Goal: Task Accomplishment & Management: Use online tool/utility

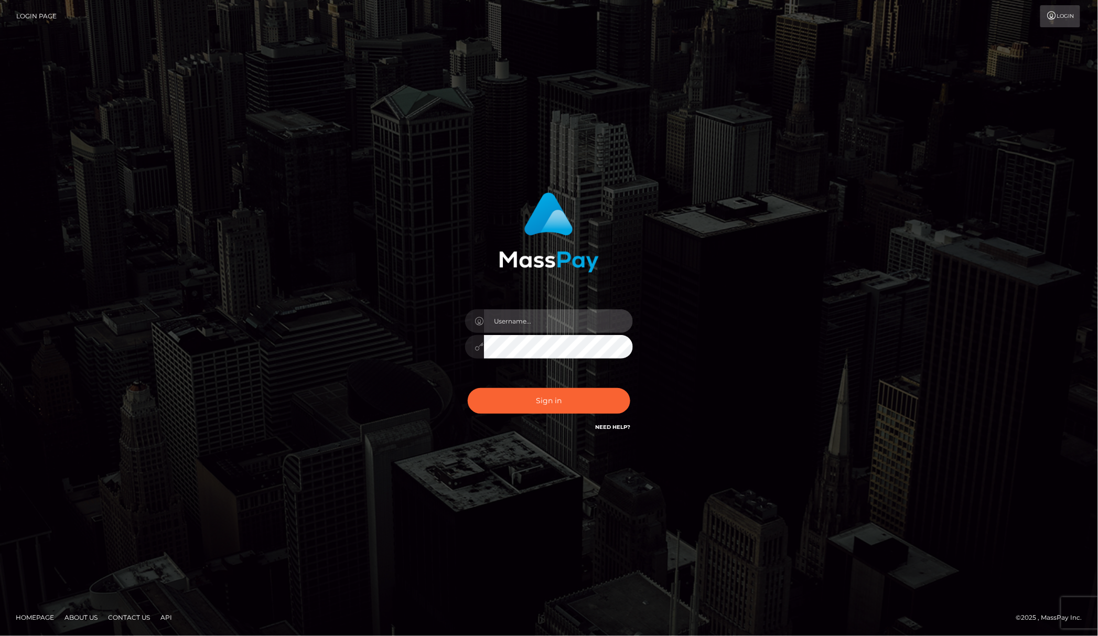
type input "Allen.megabonanza"
click at [603, 405] on button "Sign in" at bounding box center [549, 401] width 163 height 26
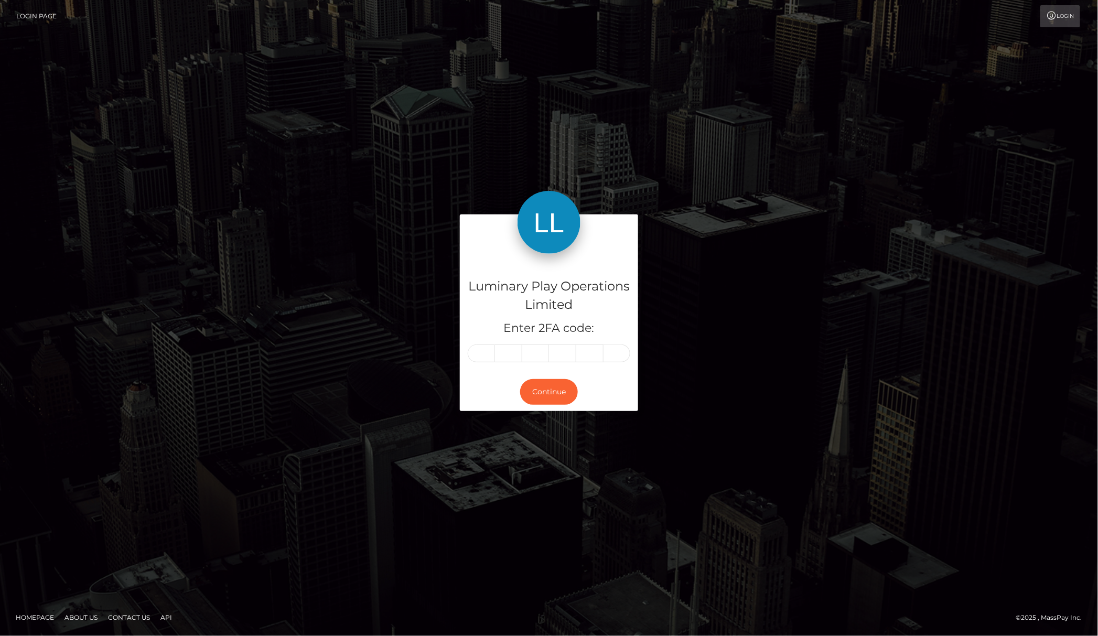
drag, startPoint x: 754, startPoint y: 443, endPoint x: 714, endPoint y: 451, distance: 40.6
click at [750, 442] on div "Luminary Play Operations Limited Enter 2FA code: Continue" at bounding box center [549, 318] width 1098 height 364
click at [484, 363] on div "Luminary Play Operations Limited Enter 2FA code:" at bounding box center [549, 313] width 178 height 119
click at [476, 347] on input "text" at bounding box center [481, 354] width 27 height 18
drag, startPoint x: 976, startPoint y: 249, endPoint x: 477, endPoint y: 393, distance: 520.1
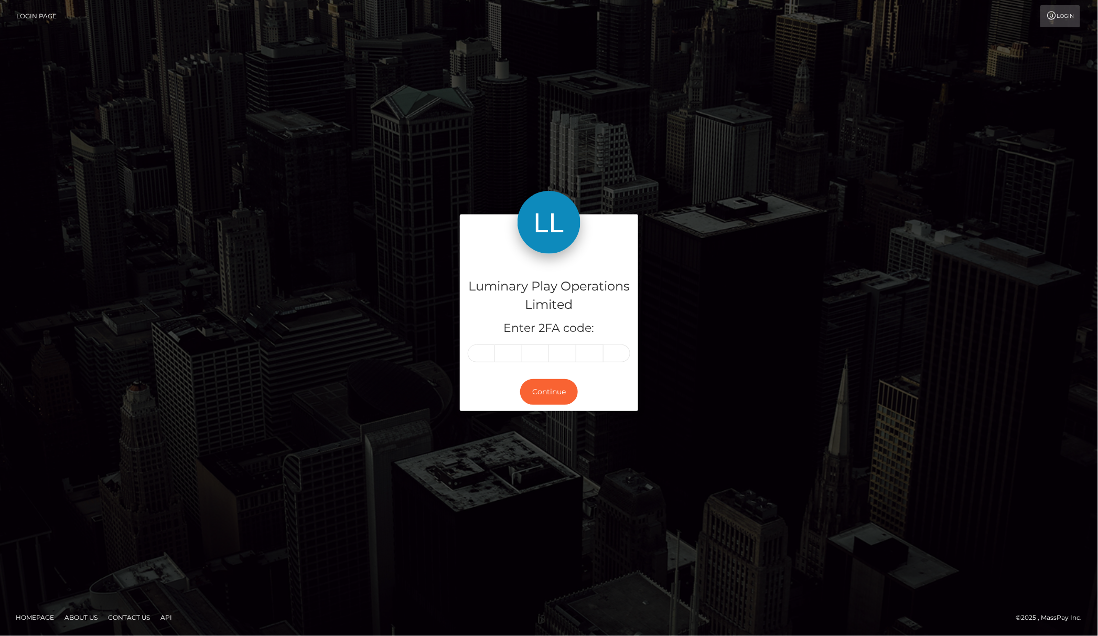
click at [979, 248] on div "Luminary Play Operations Limited Enter 2FA code: Continue" at bounding box center [549, 318] width 1098 height 364
click at [486, 364] on div "Luminary Play Operations Limited Enter 2FA code:" at bounding box center [549, 313] width 178 height 119
click at [488, 363] on div "Luminary Play Operations Limited Enter 2FA code:" at bounding box center [549, 313] width 178 height 119
click at [485, 356] on input "text" at bounding box center [481, 354] width 27 height 18
type input "2"
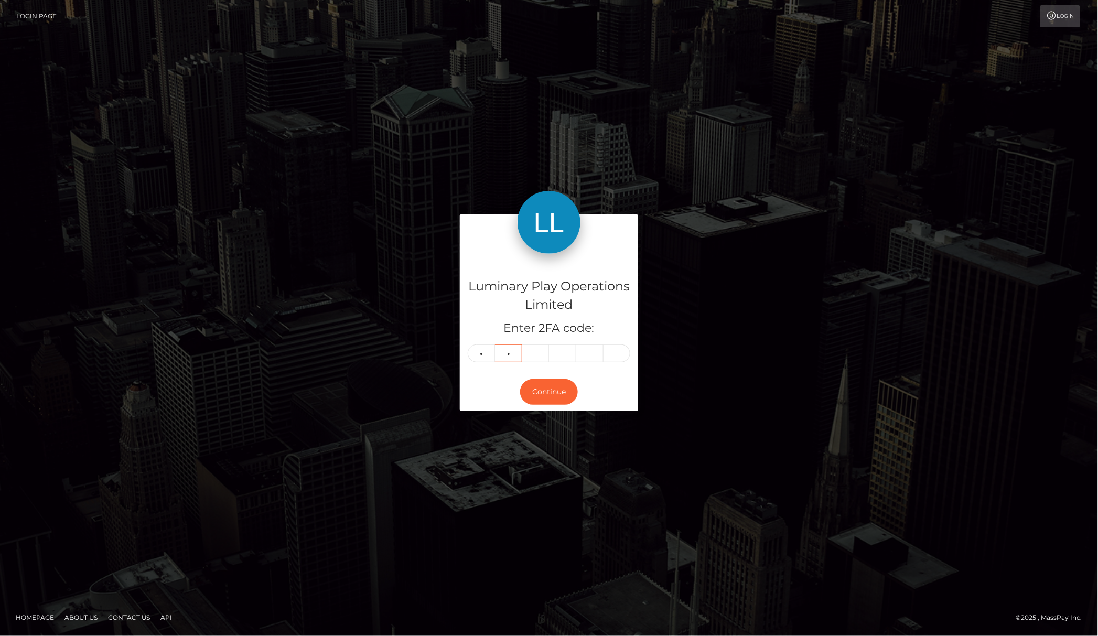
type input "1"
type input "7"
type input "8"
type input "5"
type input "8"
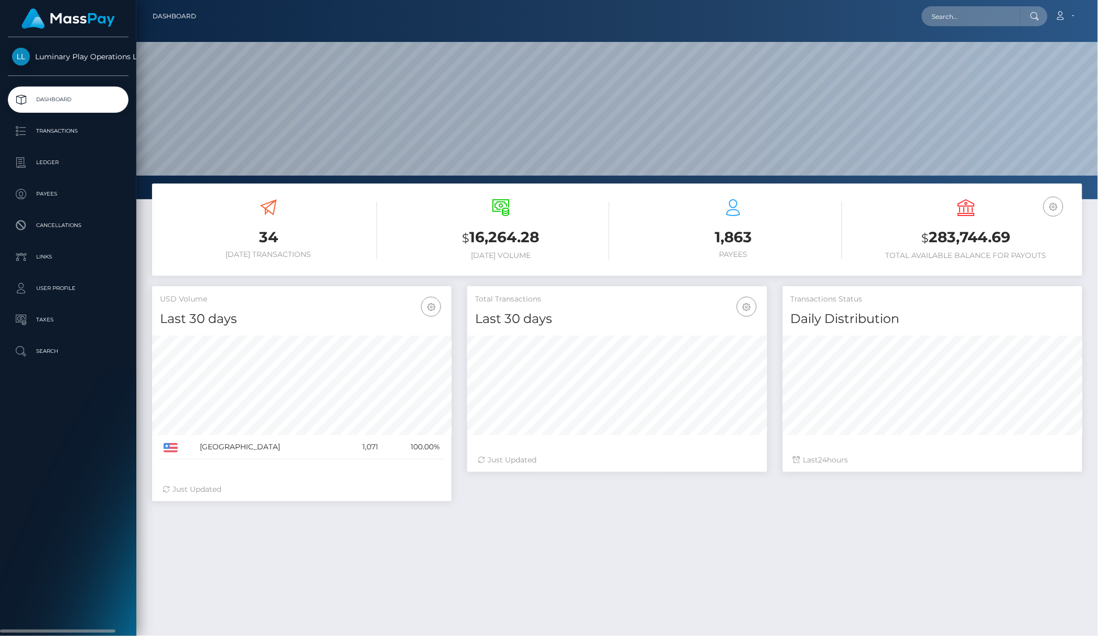
scroll to position [185, 299]
click at [73, 124] on p "Transactions" at bounding box center [68, 131] width 112 height 16
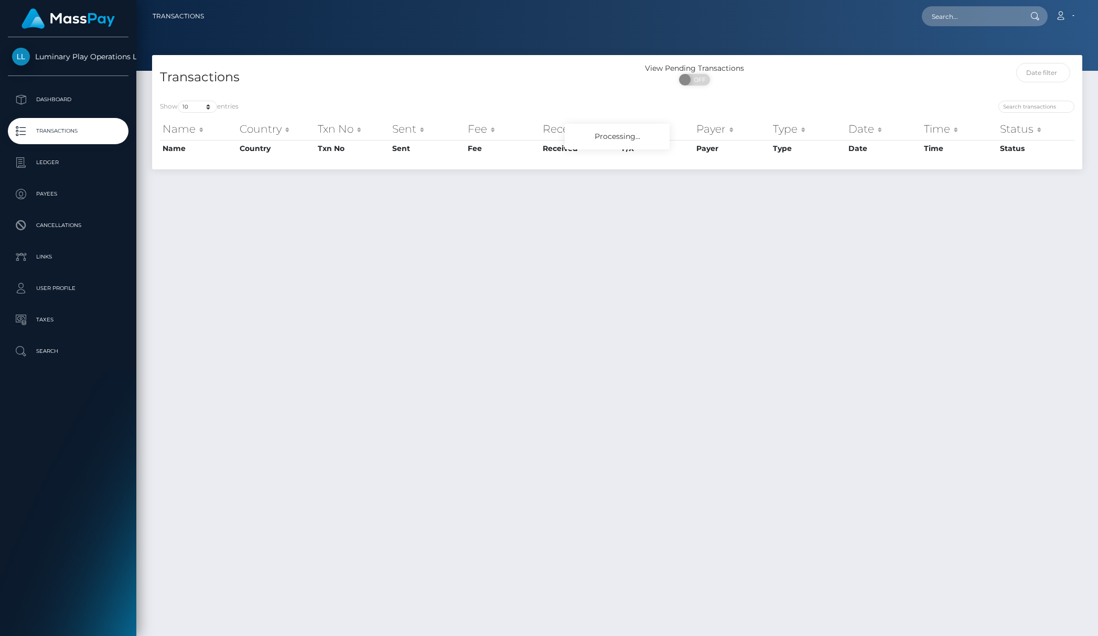
click at [609, 78] on div "Transactions" at bounding box center [384, 78] width 465 height 30
click at [598, 78] on h4 "Transactions" at bounding box center [384, 77] width 449 height 18
drag, startPoint x: 594, startPoint y: 80, endPoint x: 437, endPoint y: 143, distance: 168.5
click at [582, 89] on div "Transactions" at bounding box center [384, 78] width 465 height 30
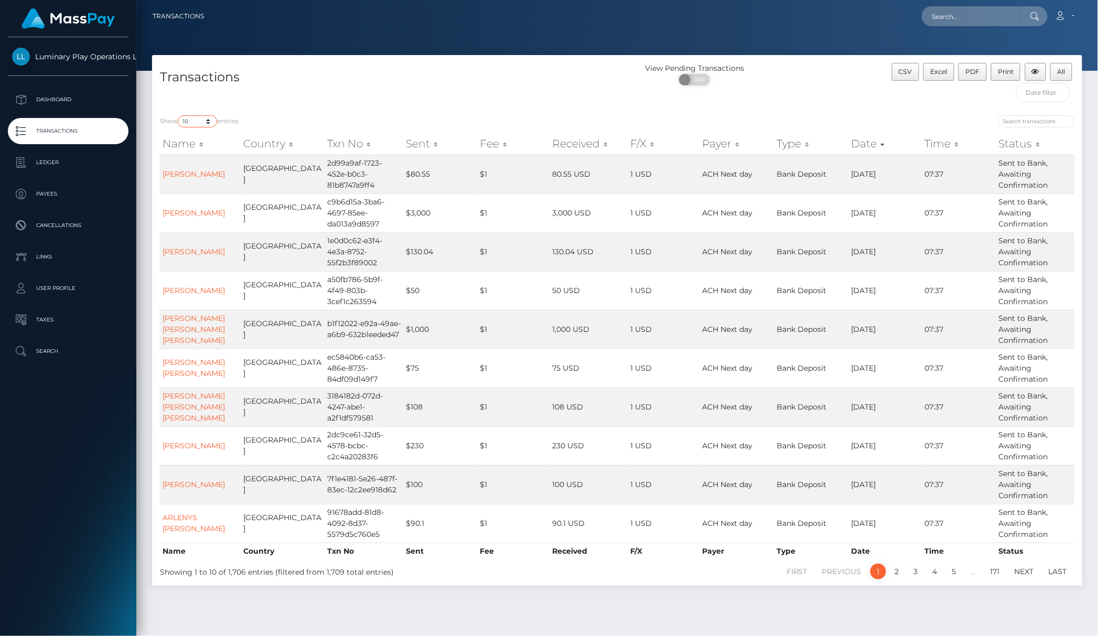
click at [185, 122] on select "10 25 50 100 250 500 1,000 3,500" at bounding box center [197, 121] width 39 height 12
select select "3500"
click at [179, 116] on select "10 25 50 100 250 500 1,000 3,500" at bounding box center [197, 121] width 39 height 12
click at [361, 73] on h4 "Transactions" at bounding box center [384, 77] width 449 height 18
click at [845, 84] on div "View Pending Transactions ON OFF" at bounding box center [733, 77] width 233 height 28
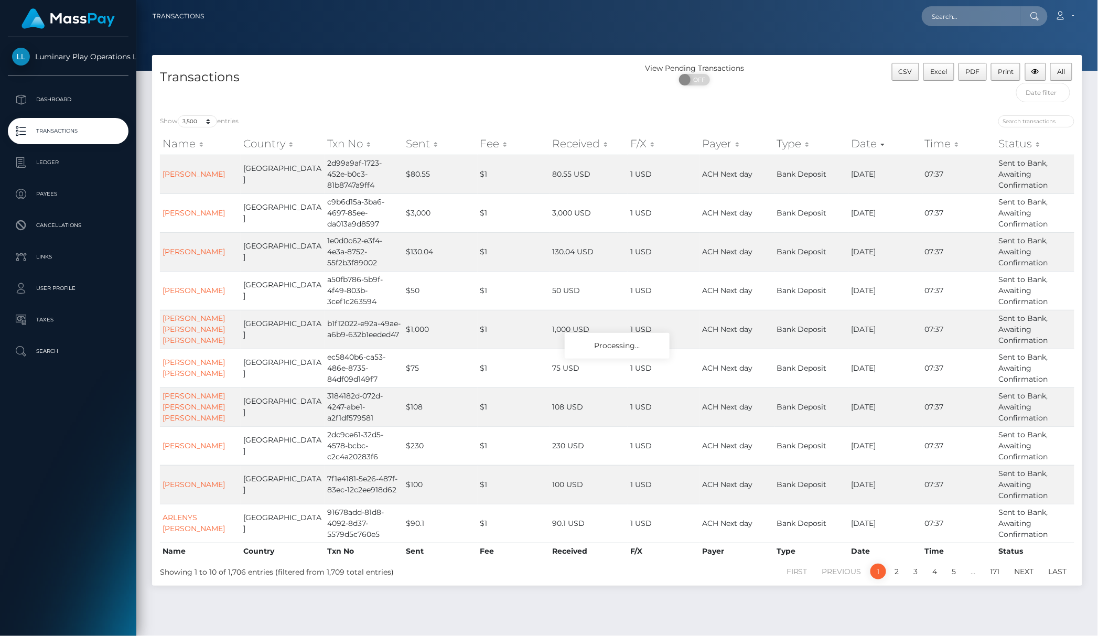
click at [871, 90] on div "CSV Excel PDF Print All" at bounding box center [966, 85] width 233 height 45
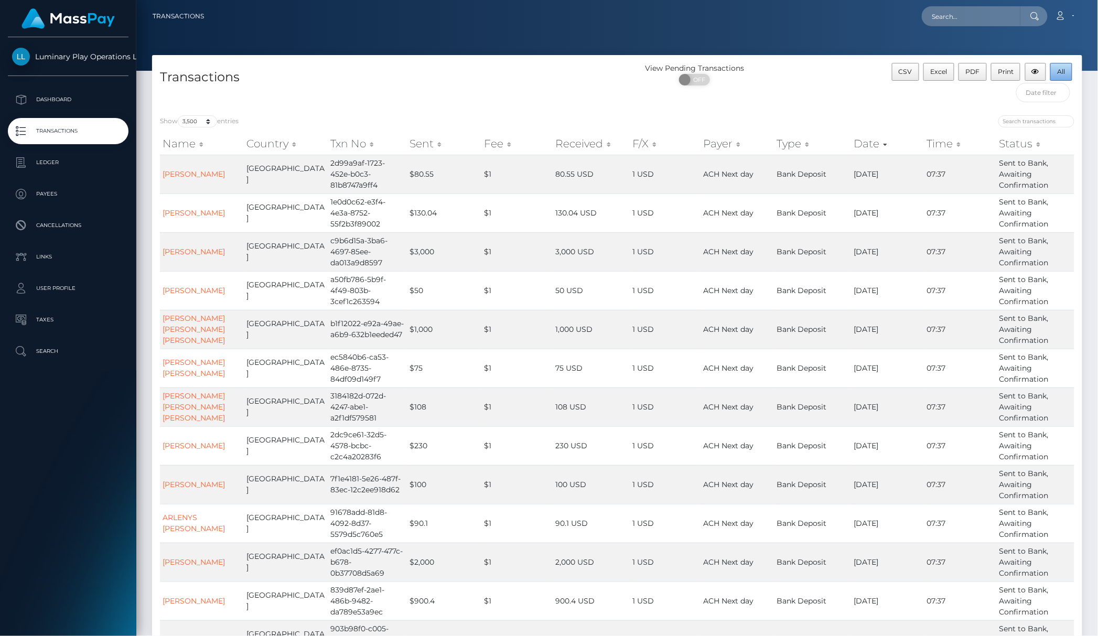
click at [1070, 73] on button "All" at bounding box center [1061, 72] width 22 height 18
click at [812, 103] on div "View Pending Transactions ON OFF" at bounding box center [733, 85] width 233 height 45
click at [805, 45] on div at bounding box center [617, 35] width 962 height 71
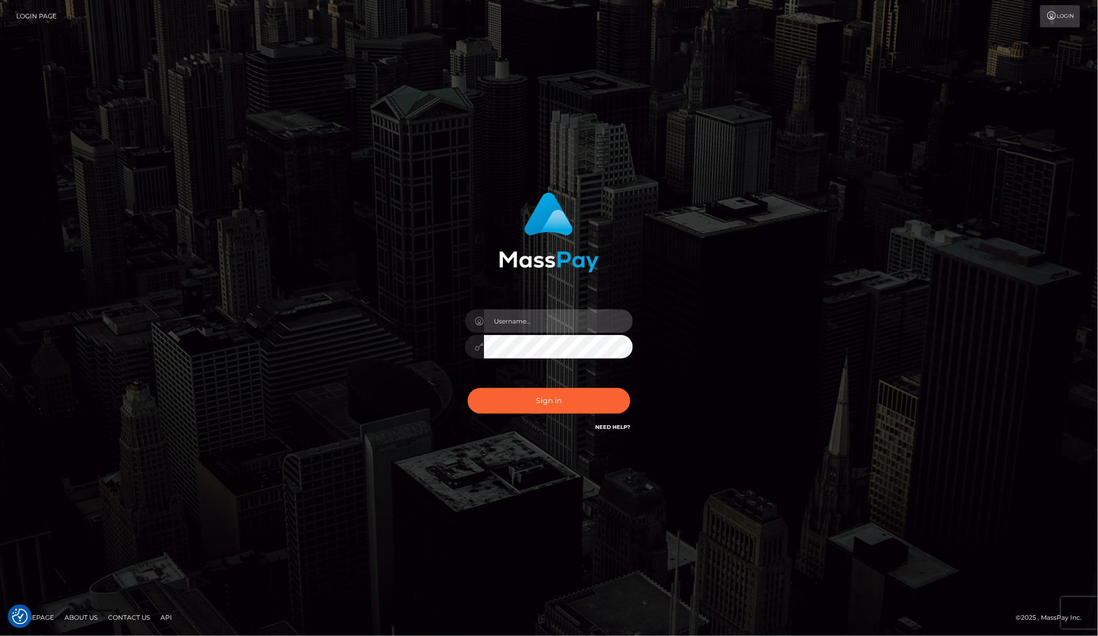
type input "[PERSON_NAME].megabonanza"
click at [38, 217] on div "[PERSON_NAME].megabonanza" at bounding box center [549, 318] width 1098 height 424
